Goal: Task Accomplishment & Management: Manage account settings

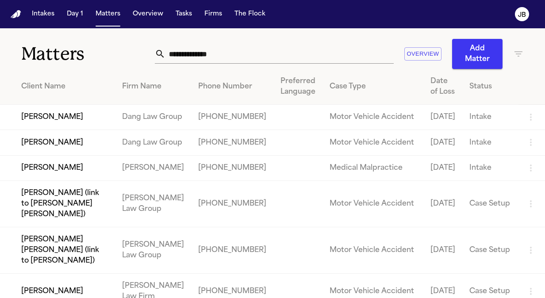
click at [239, 55] on input "text" at bounding box center [279, 53] width 228 height 19
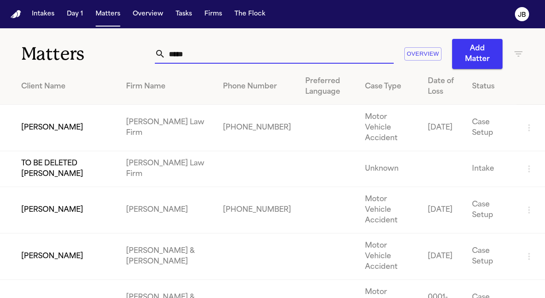
type input "*****"
click at [63, 128] on td "[PERSON_NAME]" at bounding box center [59, 128] width 119 height 46
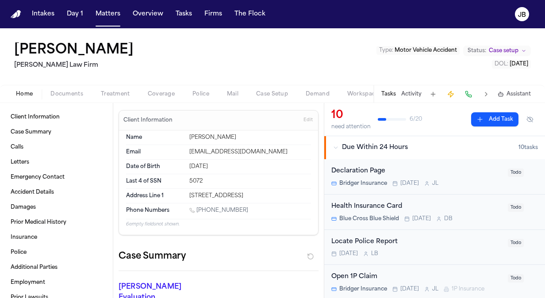
click at [513, 54] on button "Status: Case setup" at bounding box center [497, 51] width 68 height 11
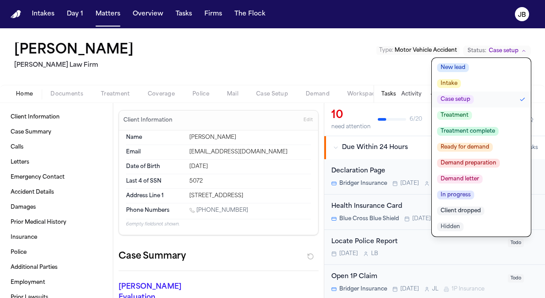
click at [451, 112] on span "Treatment" at bounding box center [454, 115] width 35 height 9
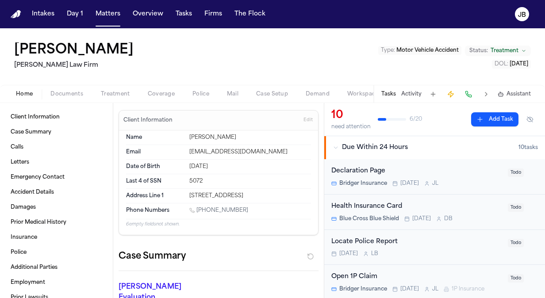
drag, startPoint x: 237, startPoint y: 210, endPoint x: 197, endPoint y: 208, distance: 40.3
click at [197, 208] on div "[PHONE_NUMBER]" at bounding box center [250, 211] width 122 height 8
copy link "[PHONE_NUMBER]"
